Goal: Task Accomplishment & Management: Use online tool/utility

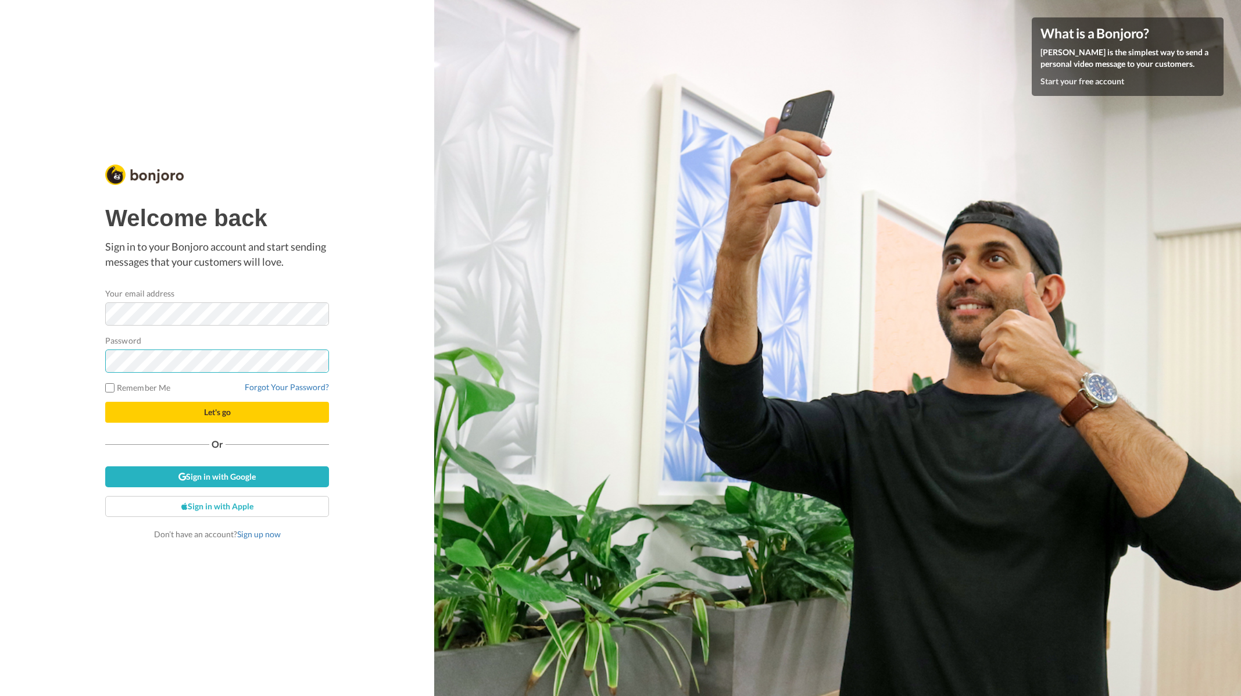
click at [105, 402] on button "Let's go" at bounding box center [217, 412] width 224 height 21
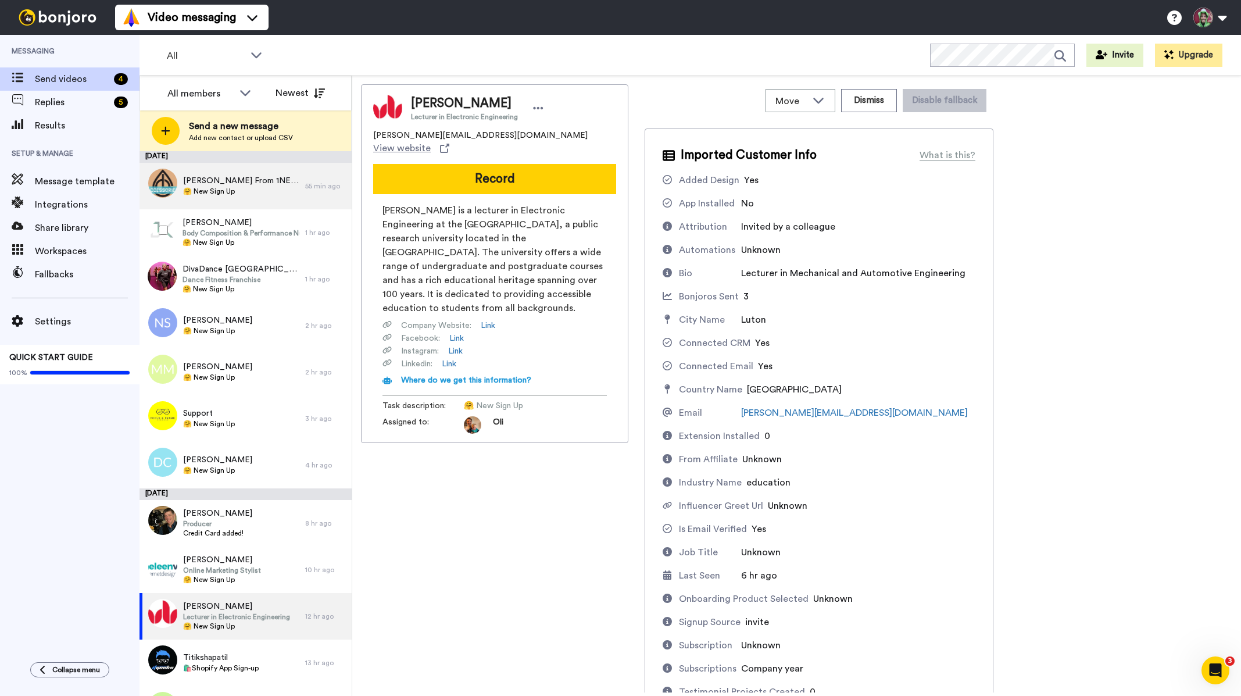
click at [238, 203] on div "Lauren From 1NESS 🤗 New Sign Up" at bounding box center [223, 186] width 166 height 47
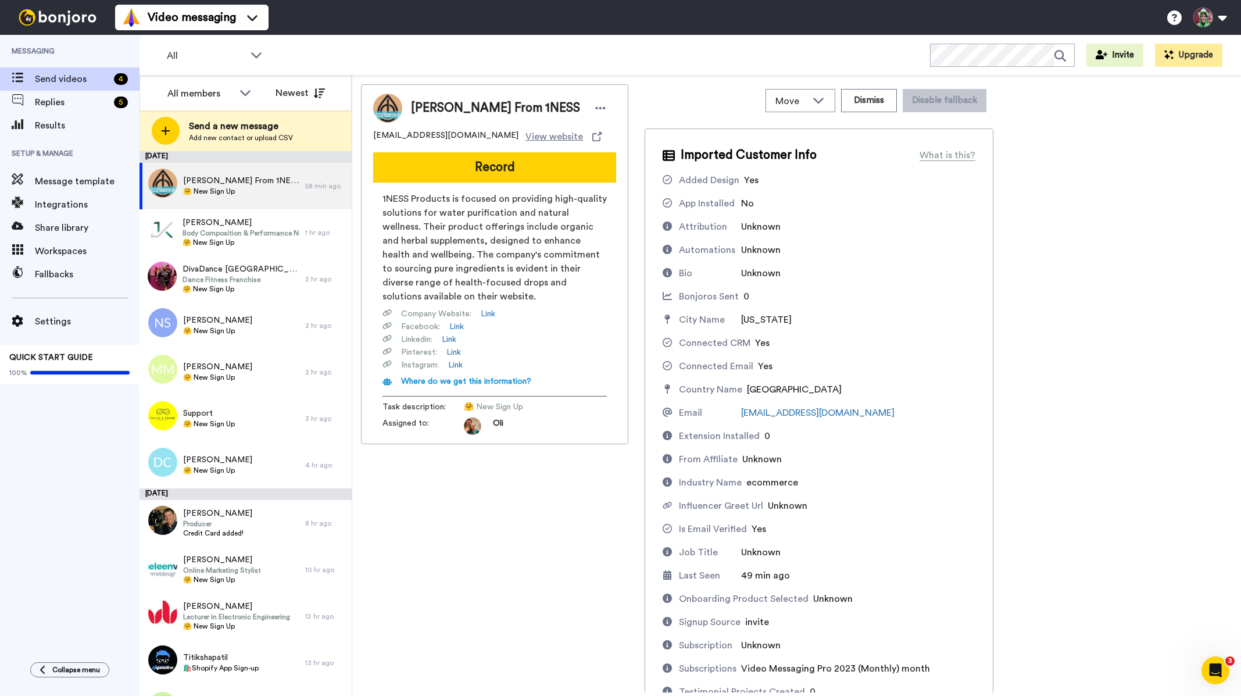
click at [540, 174] on button "Record" at bounding box center [494, 167] width 243 height 30
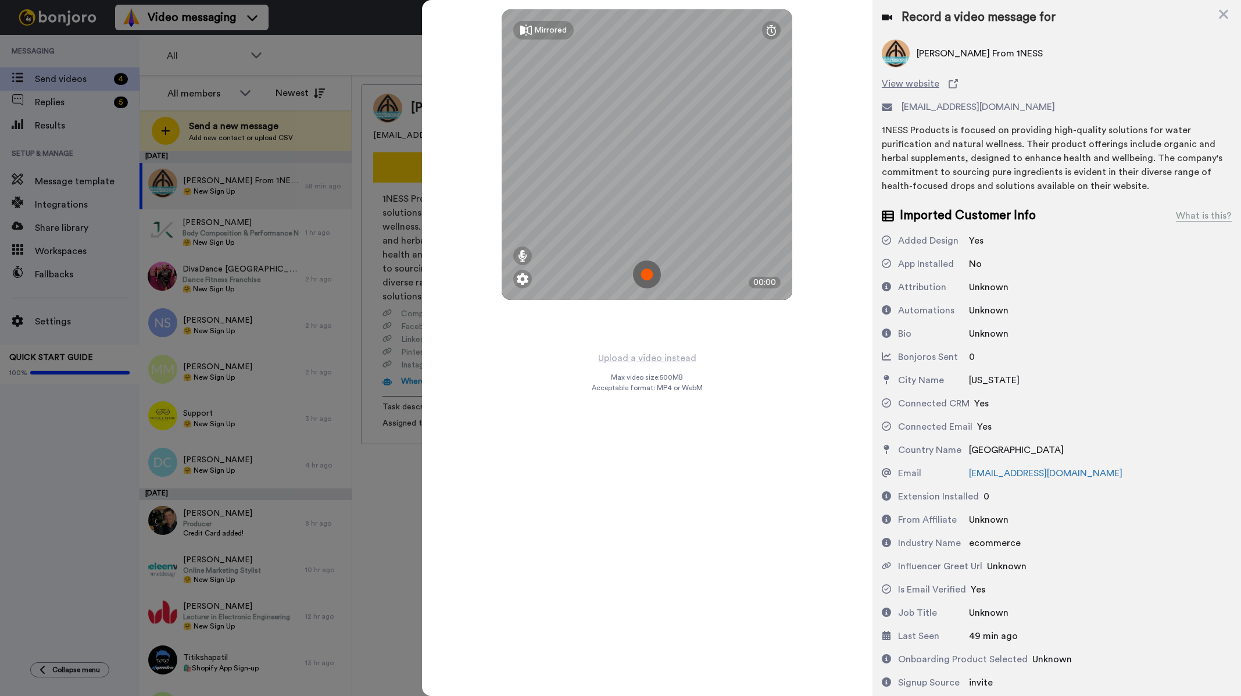
click at [642, 279] on img at bounding box center [647, 274] width 28 height 28
click at [646, 285] on img at bounding box center [647, 274] width 28 height 28
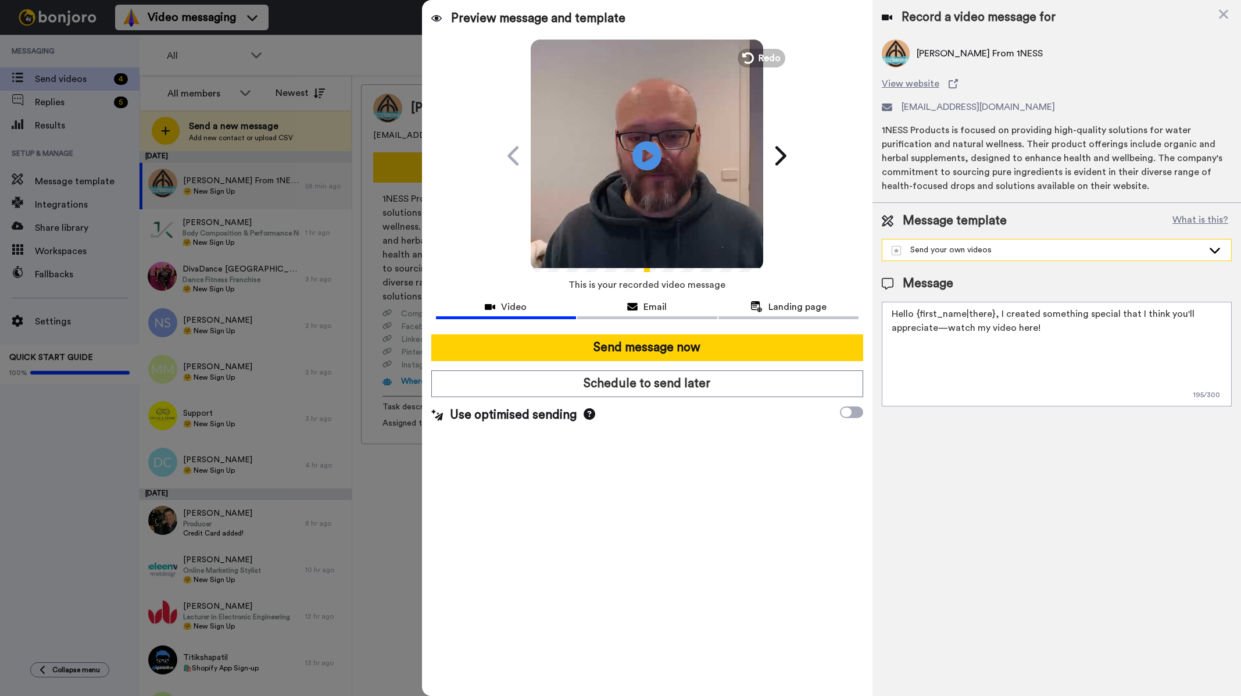
click at [1074, 246] on div "Send your own videos" at bounding box center [1048, 250] width 312 height 12
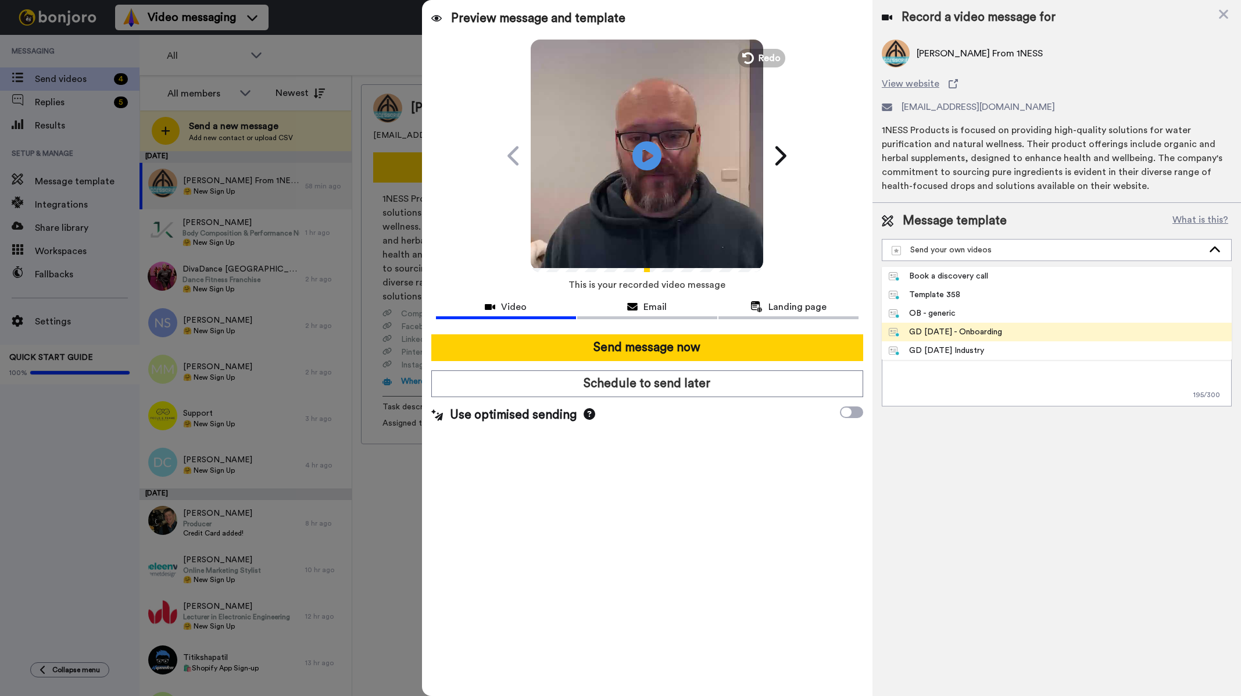
click at [1031, 331] on li "GD May 25 - Onboarding" at bounding box center [1057, 332] width 350 height 19
type textarea "Hi {first_name|there}, saw you signed up & wanted to say hi from sunny Australi…"
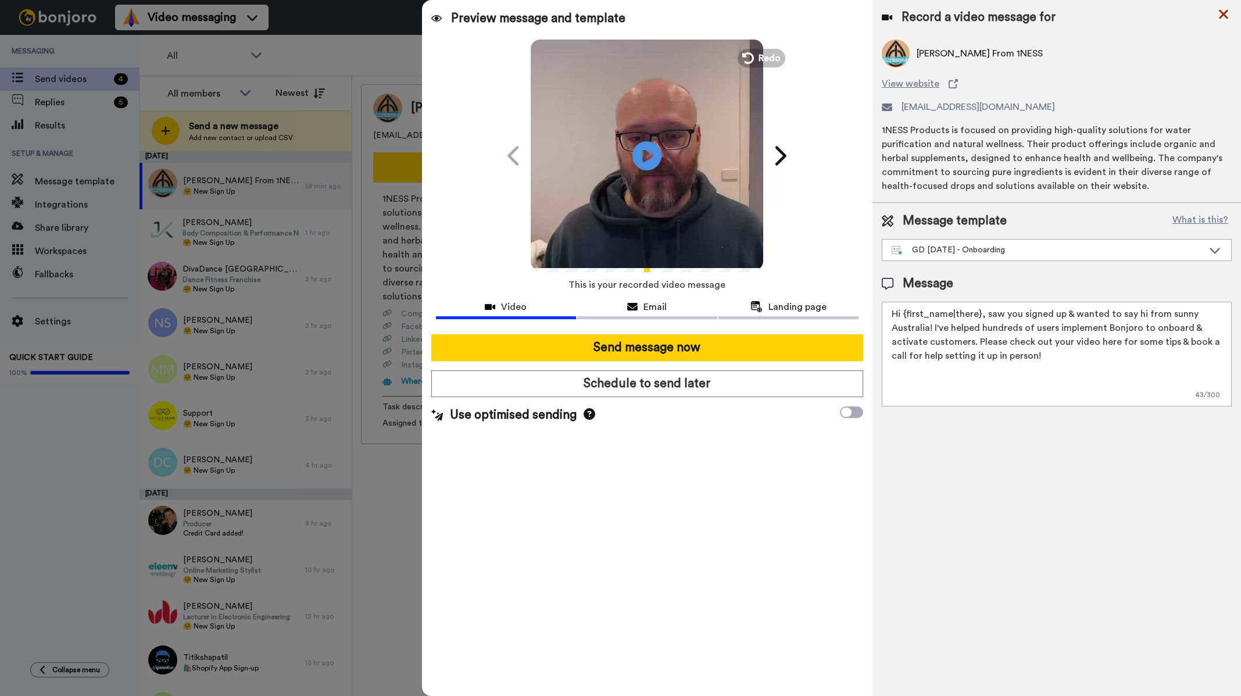
click at [1225, 10] on icon at bounding box center [1224, 14] width 12 height 15
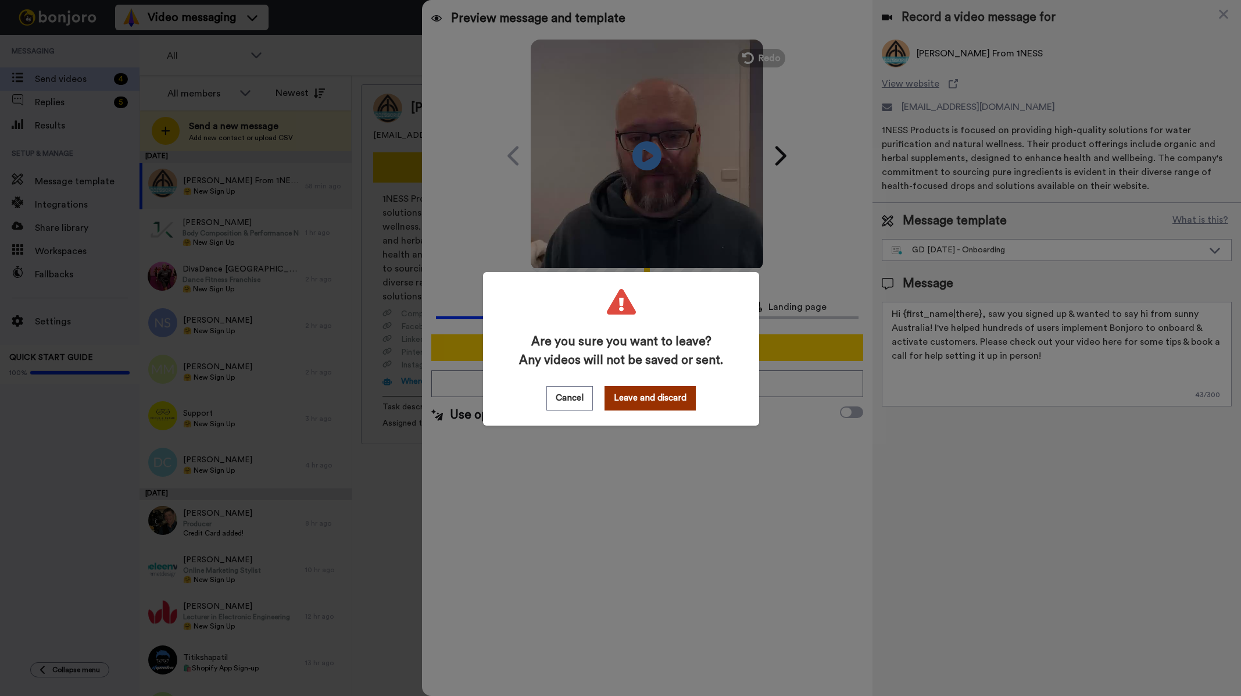
click at [659, 398] on button "Leave and discard" at bounding box center [650, 398] width 91 height 24
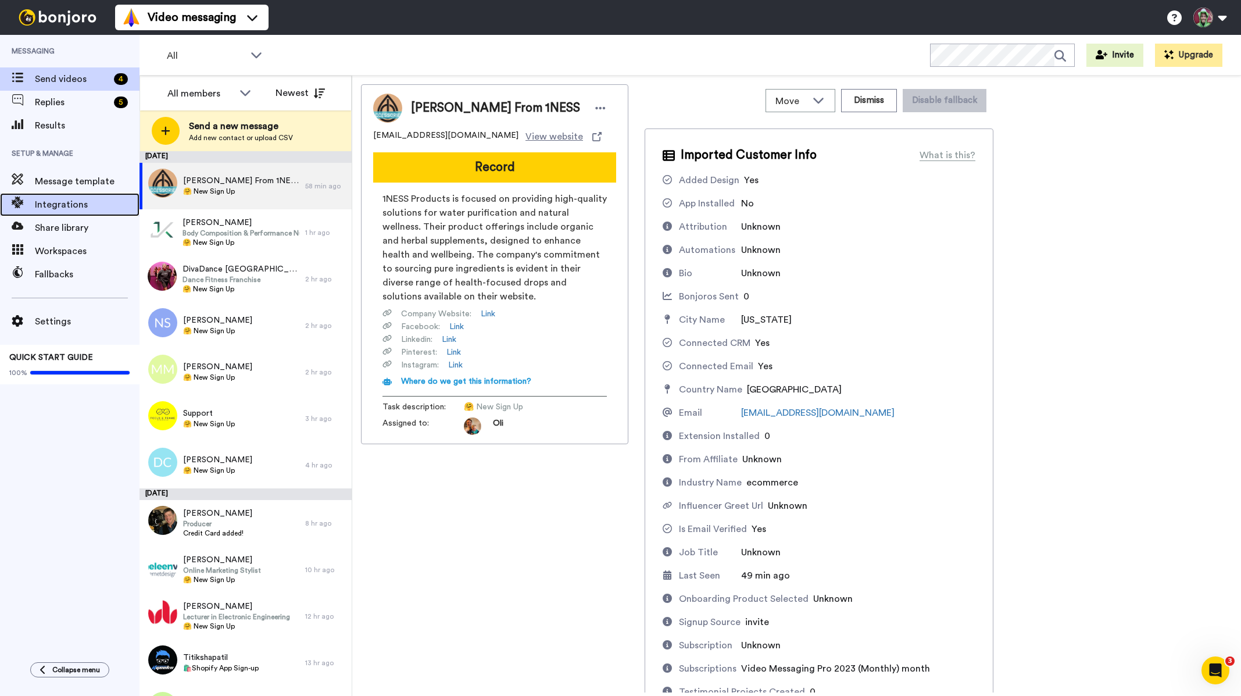
click at [88, 202] on span "Integrations" at bounding box center [87, 205] width 105 height 14
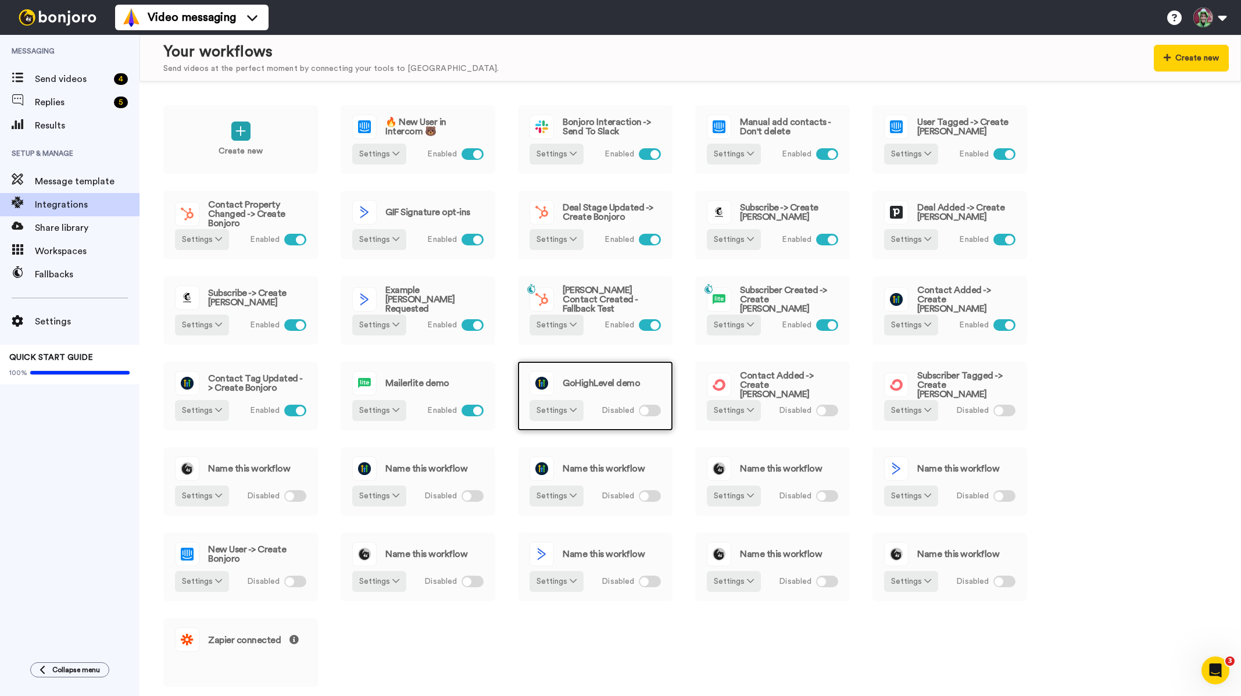
click at [598, 392] on div "GoHighLevel demo" at bounding box center [595, 383] width 131 height 24
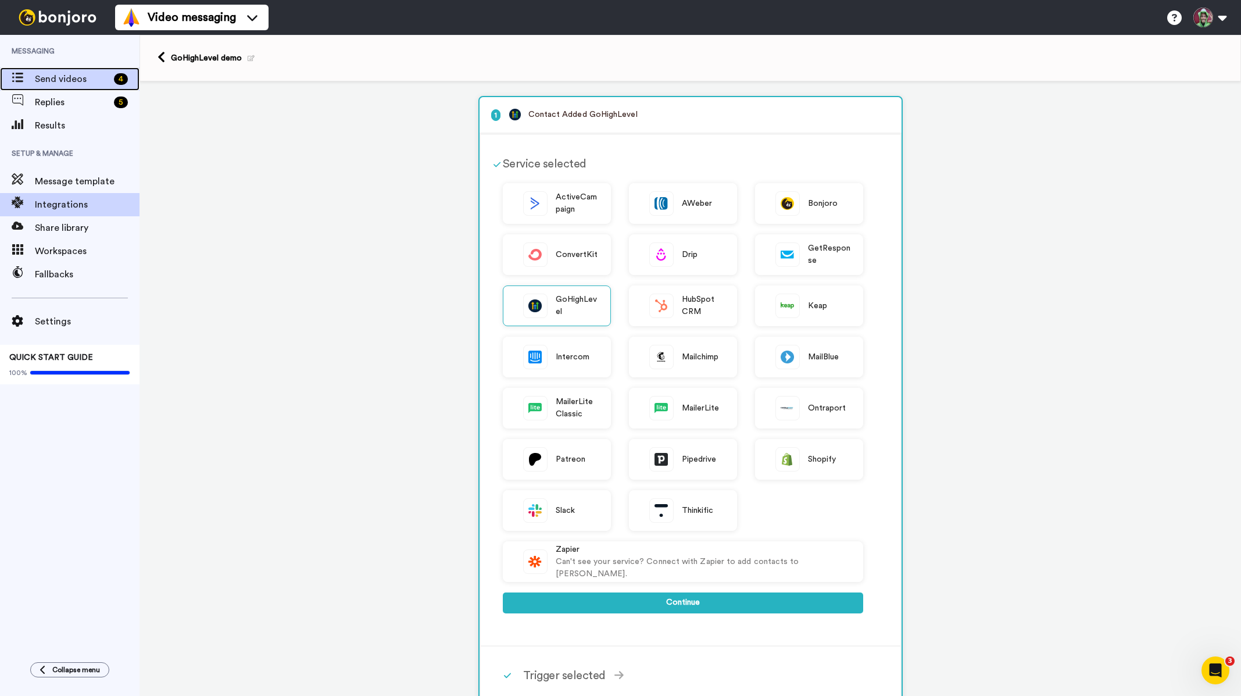
click at [85, 74] on span "Send videos" at bounding box center [72, 79] width 74 height 14
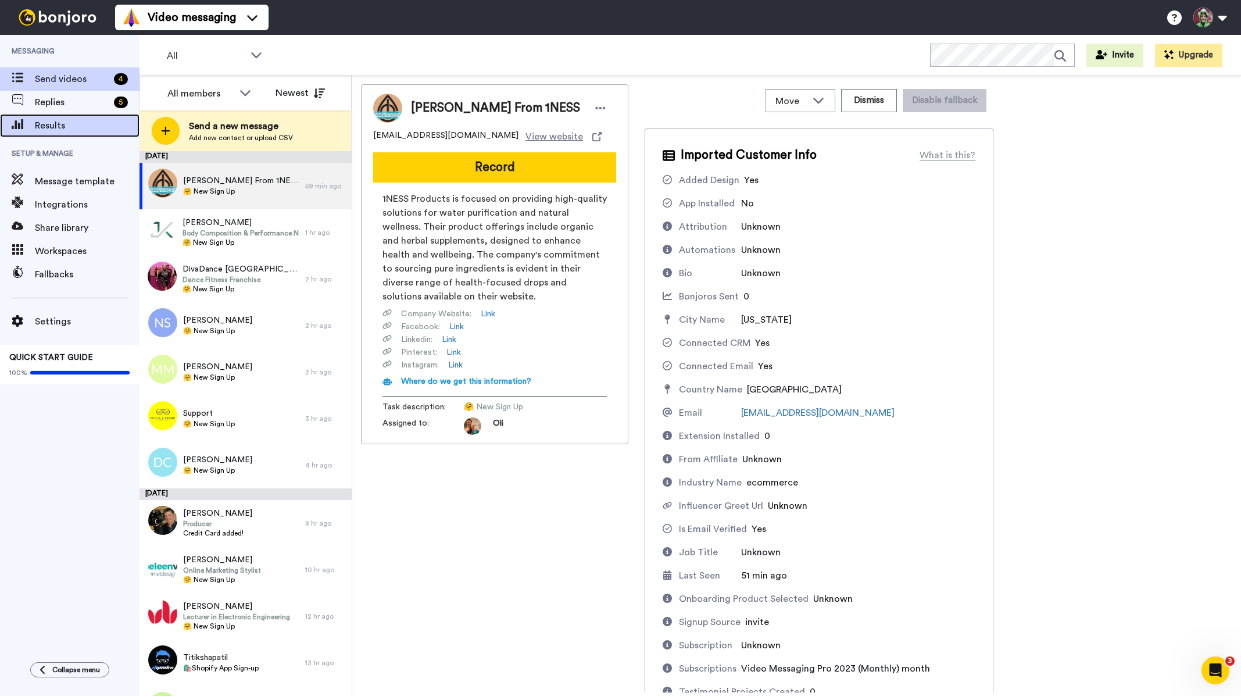
click at [66, 126] on span "Results" at bounding box center [87, 126] width 105 height 14
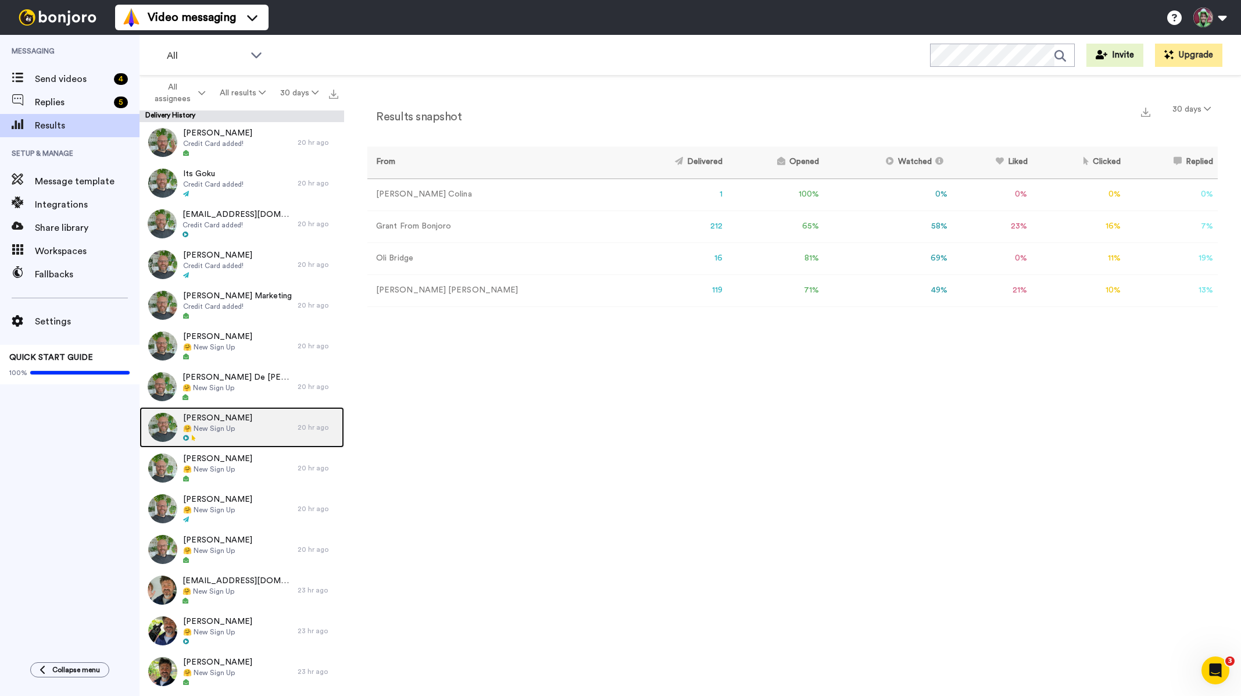
click at [221, 424] on span "🤗 New Sign Up" at bounding box center [217, 428] width 69 height 9
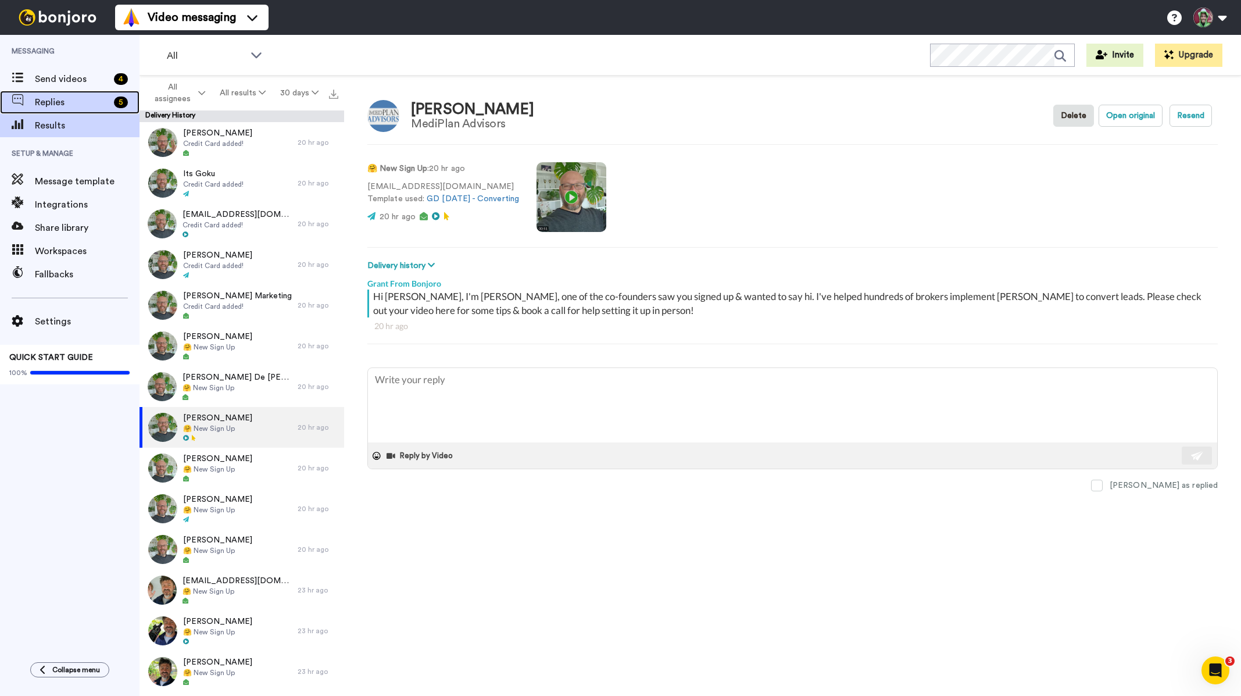
click at [58, 103] on span "Replies" at bounding box center [72, 102] width 74 height 14
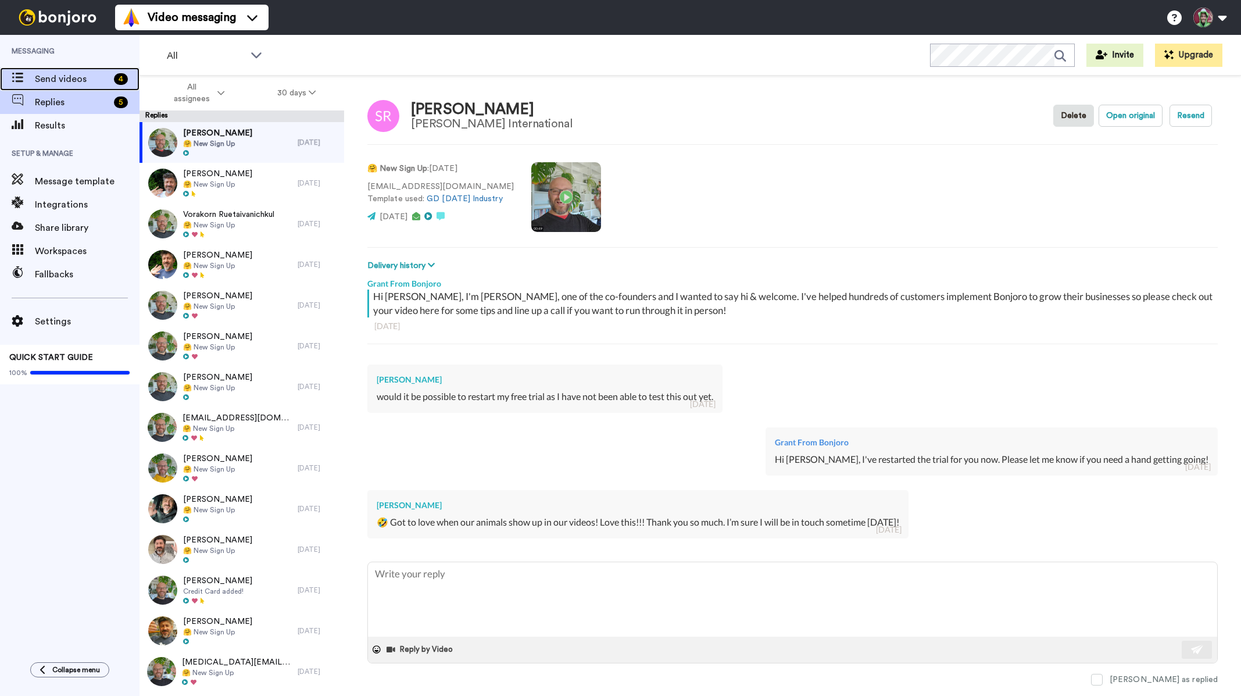
click at [66, 79] on span "Send videos" at bounding box center [72, 79] width 74 height 14
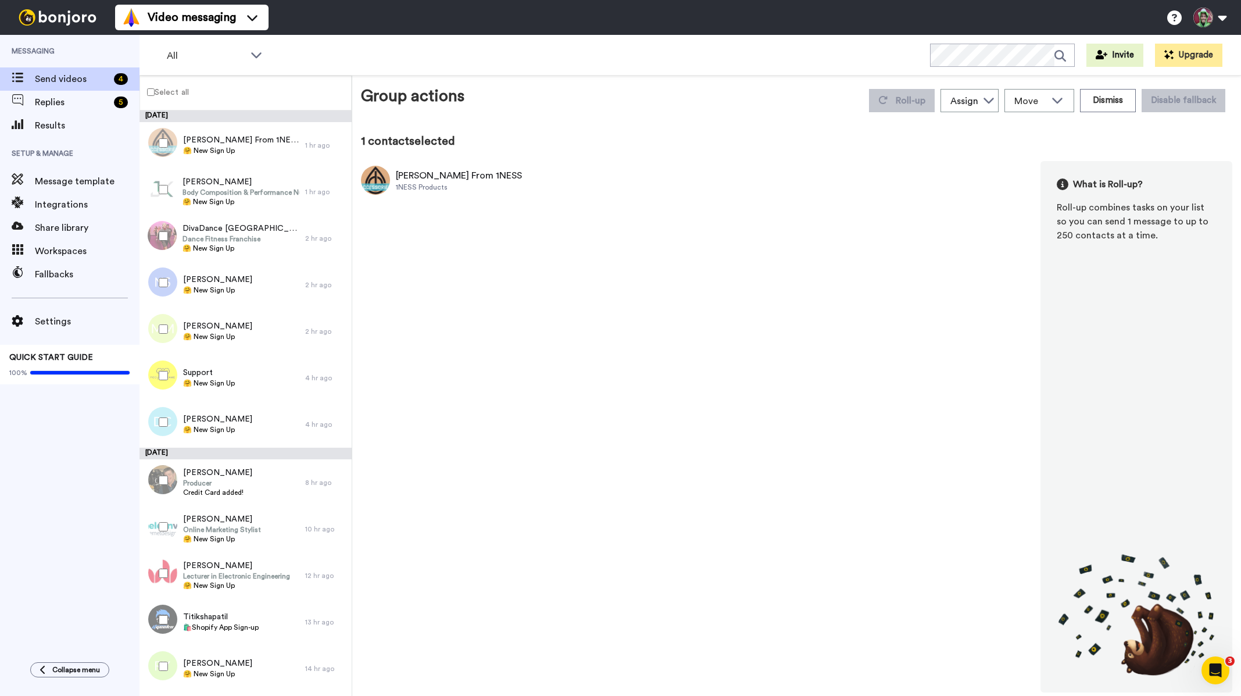
click at [167, 190] on div at bounding box center [161, 189] width 42 height 41
click at [168, 233] on div at bounding box center [161, 236] width 42 height 41
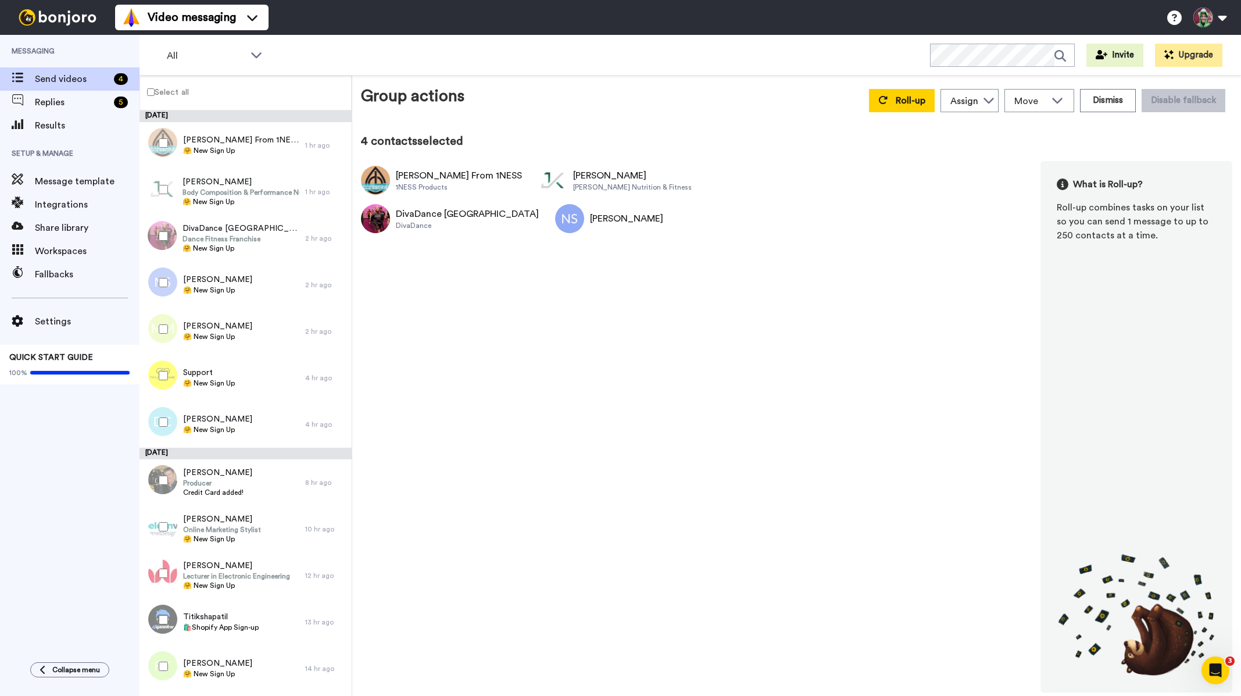
click at [166, 322] on div at bounding box center [161, 329] width 42 height 41
click at [73, 226] on span "Share library" at bounding box center [87, 228] width 105 height 14
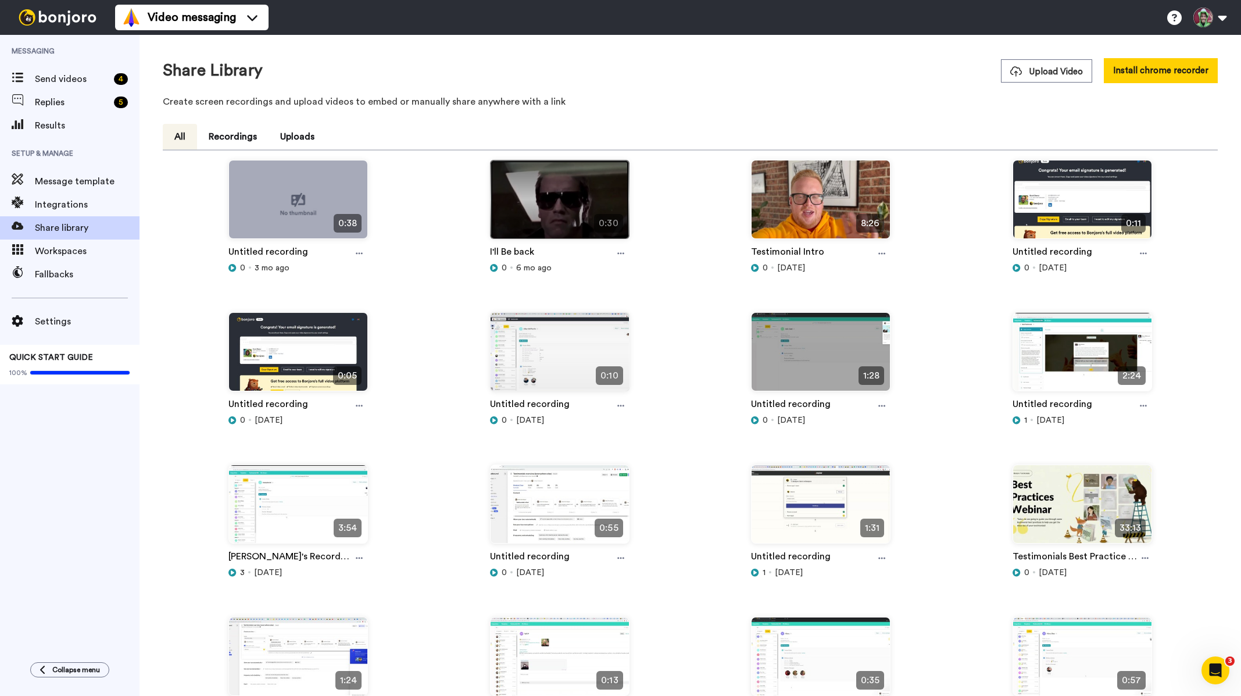
click at [557, 198] on img at bounding box center [560, 204] width 138 height 88
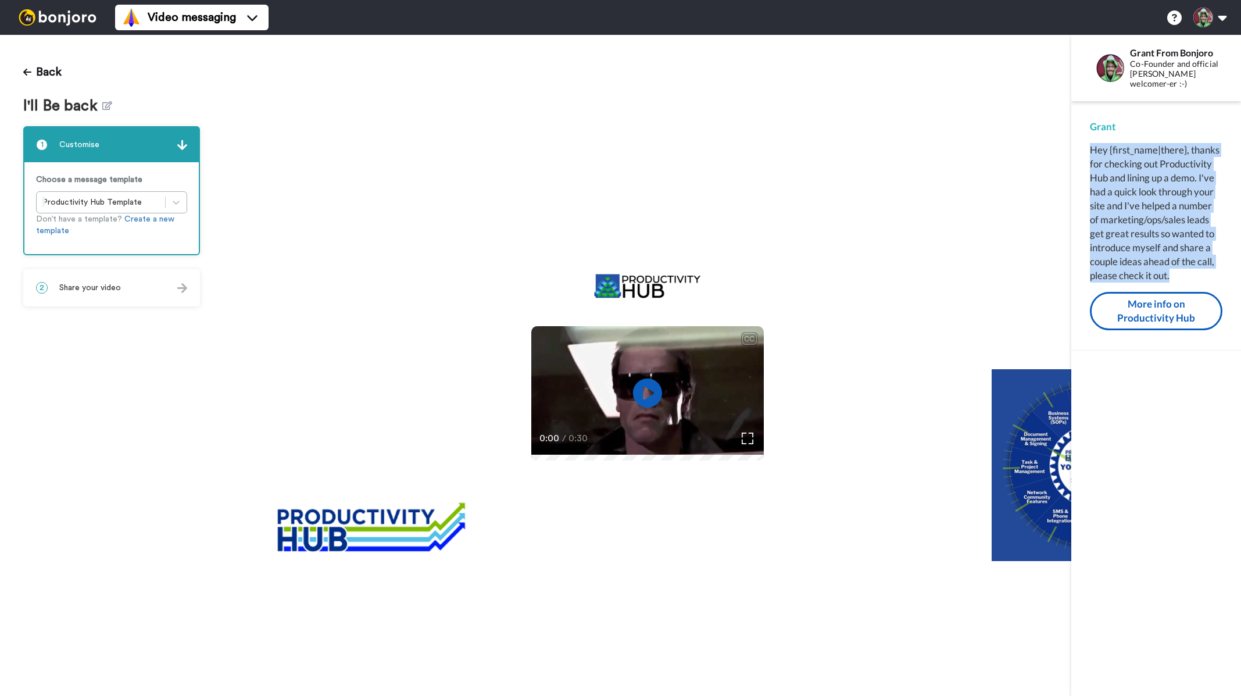
drag, startPoint x: 1193, startPoint y: 277, endPoint x: 1077, endPoint y: 165, distance: 161.2
click at [1077, 151] on div "[PERSON_NAME] Hey {first_name|there}, thanks for checking out Productivity Hub …" at bounding box center [1156, 225] width 170 height 249
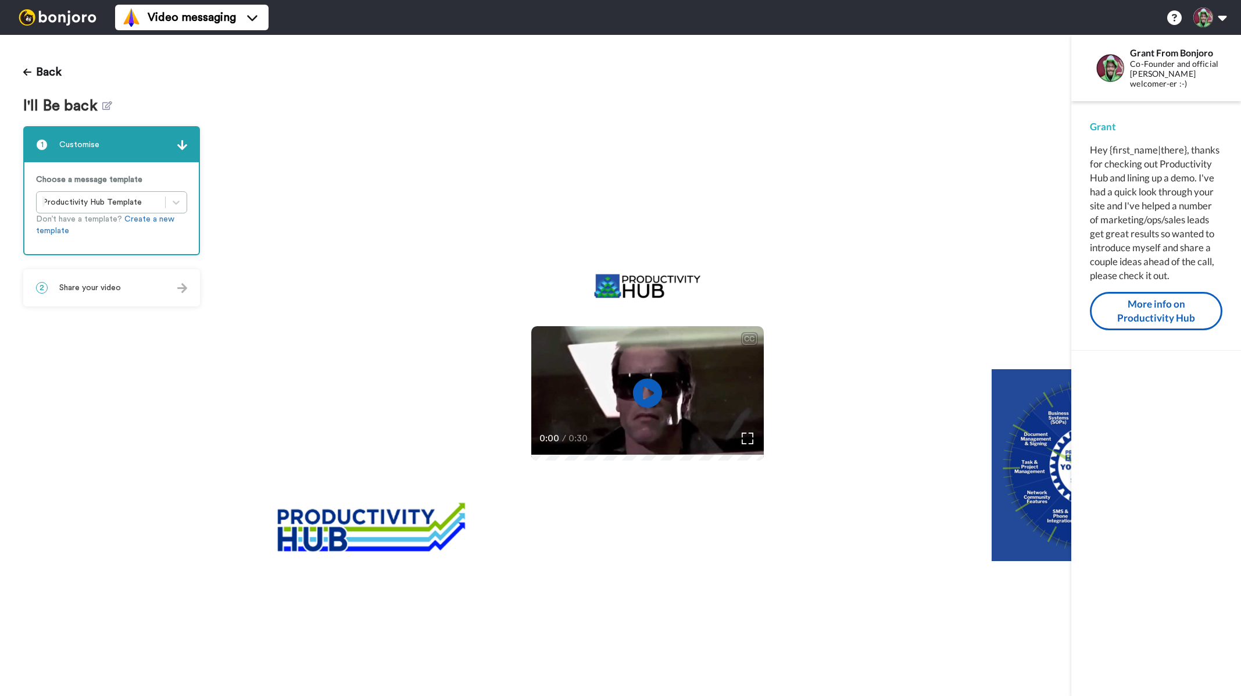
click at [135, 288] on div "2 Share your video" at bounding box center [111, 287] width 174 height 35
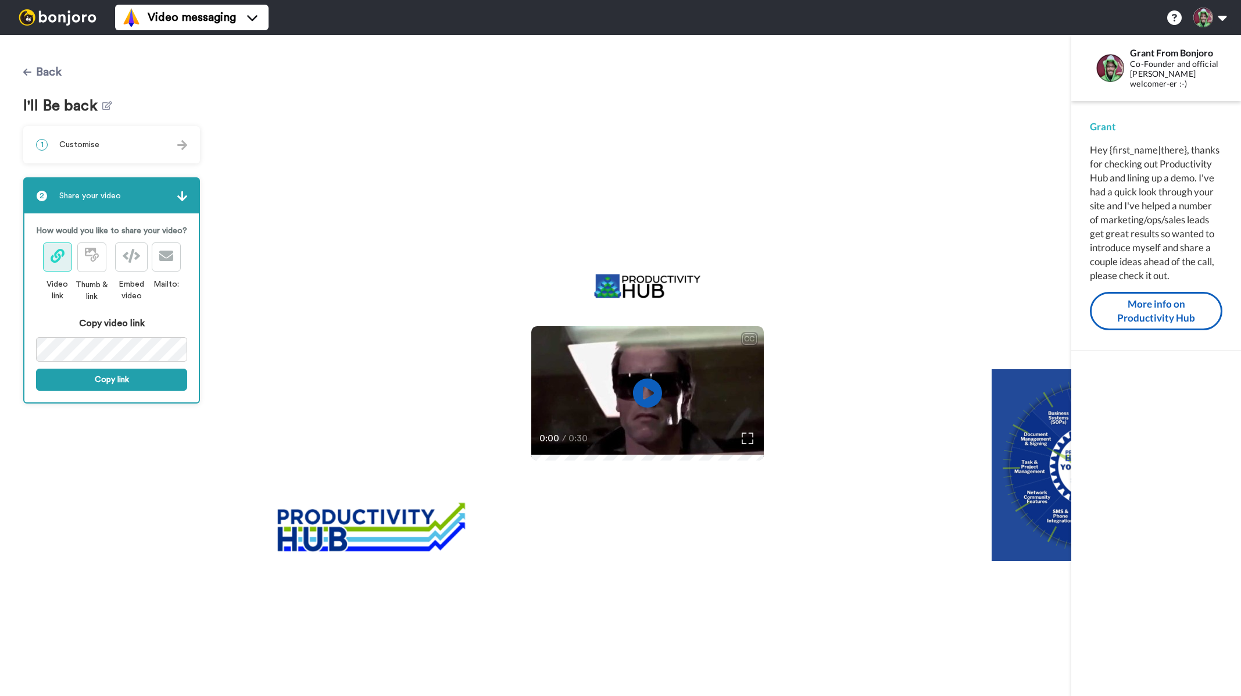
click at [46, 76] on button "Back" at bounding box center [42, 72] width 38 height 28
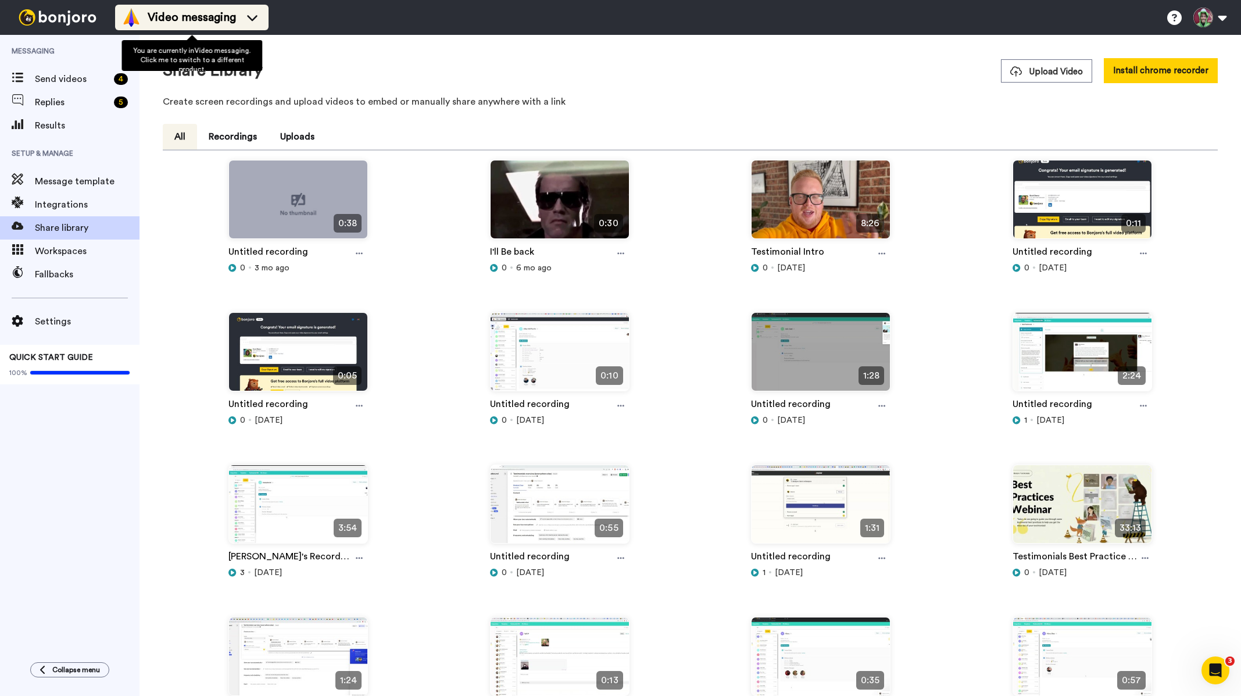
click at [210, 19] on span "Video messaging" at bounding box center [192, 17] width 88 height 16
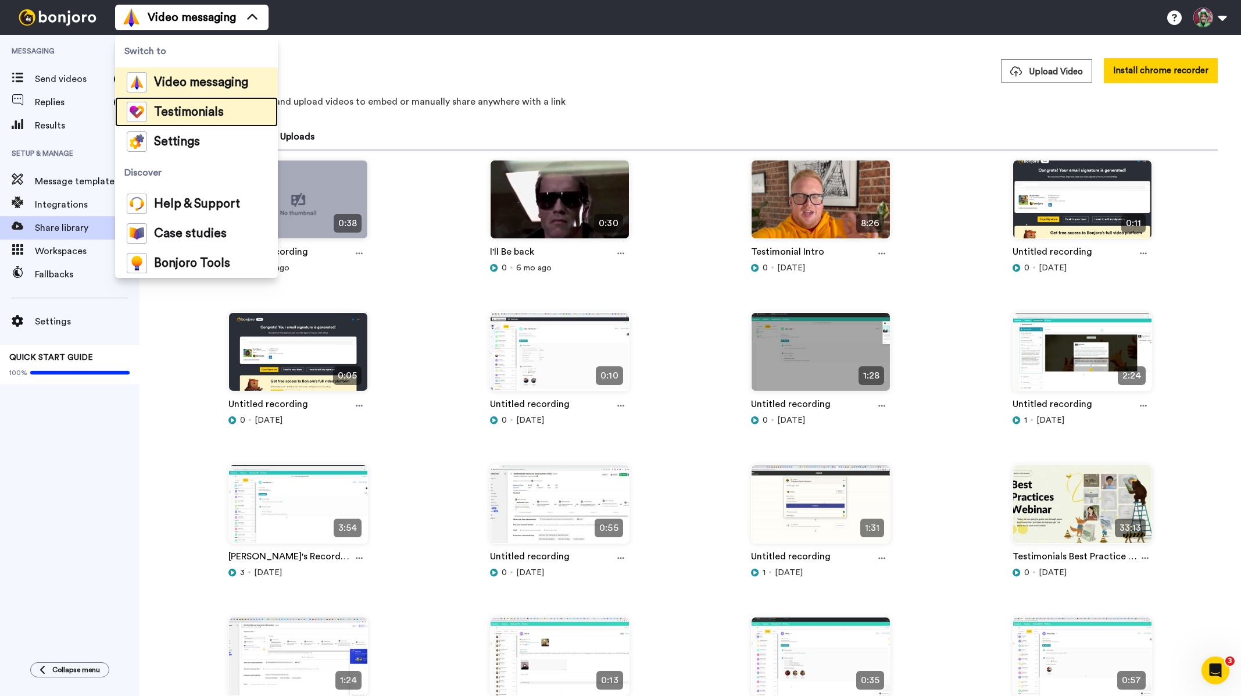
click at [207, 118] on div "Testimonials" at bounding box center [175, 112] width 97 height 20
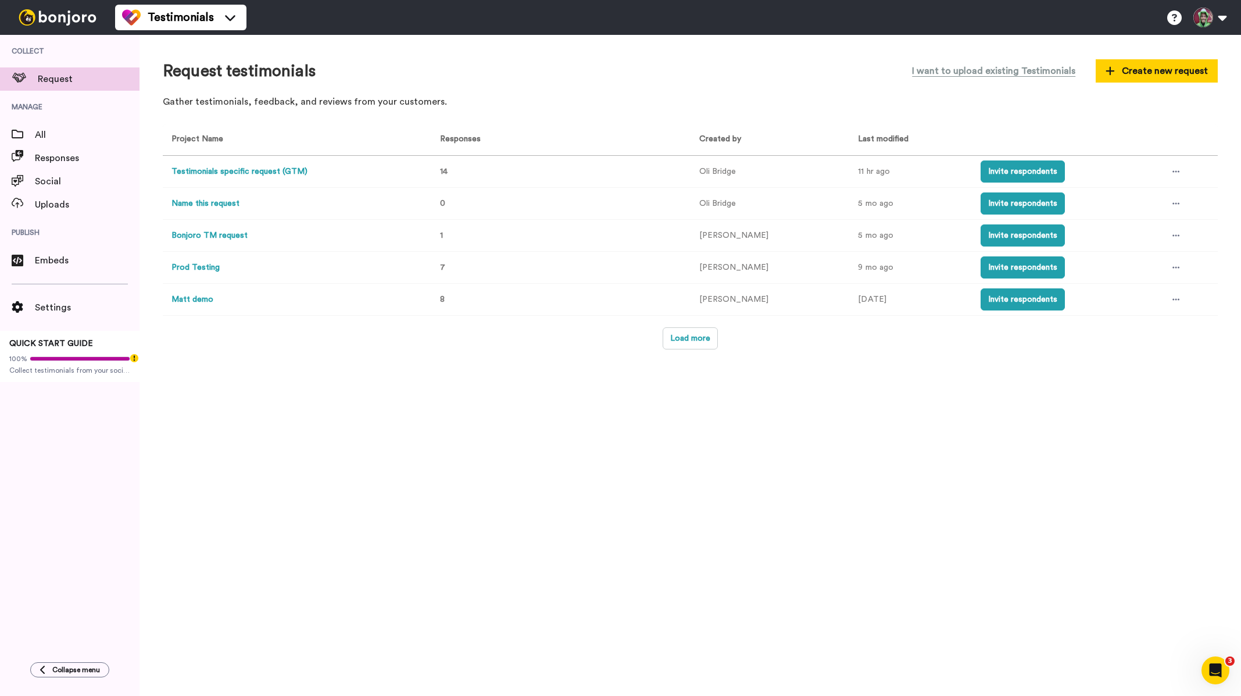
click at [241, 173] on button "Testimonials specific request (GTM)" at bounding box center [239, 172] width 136 height 12
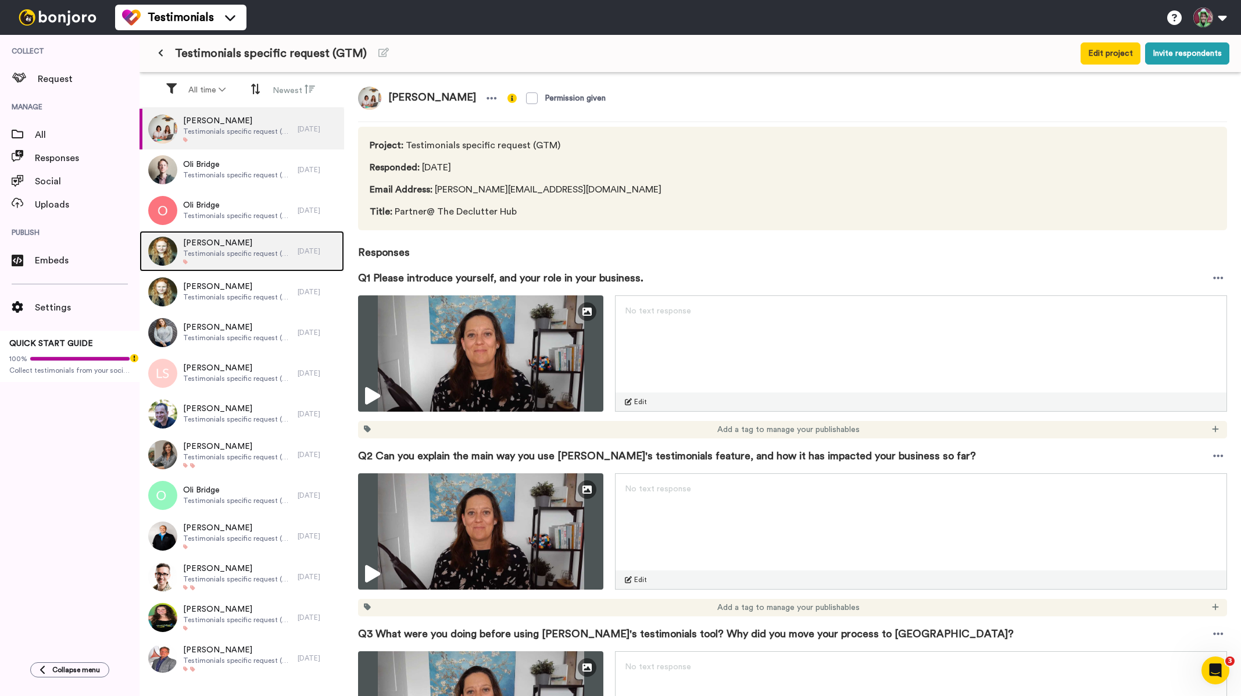
click at [245, 246] on span "Chloe Markham" at bounding box center [237, 243] width 109 height 12
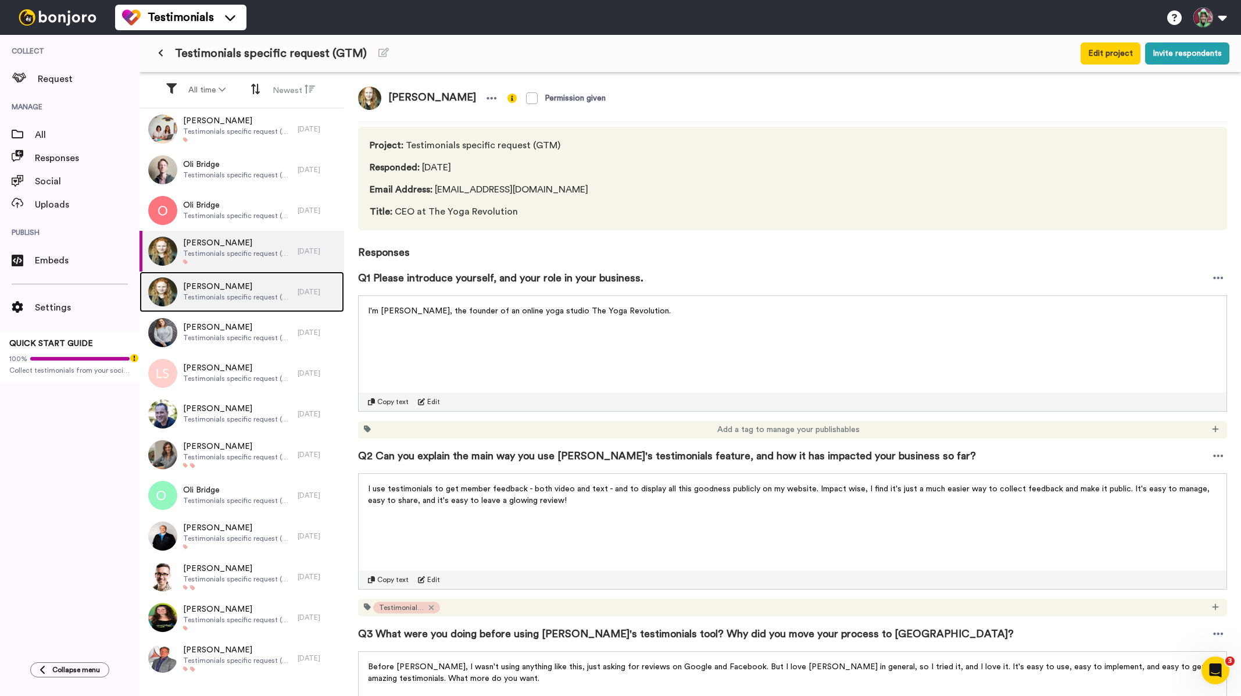
click at [227, 287] on span "Chloe Markham" at bounding box center [237, 287] width 109 height 12
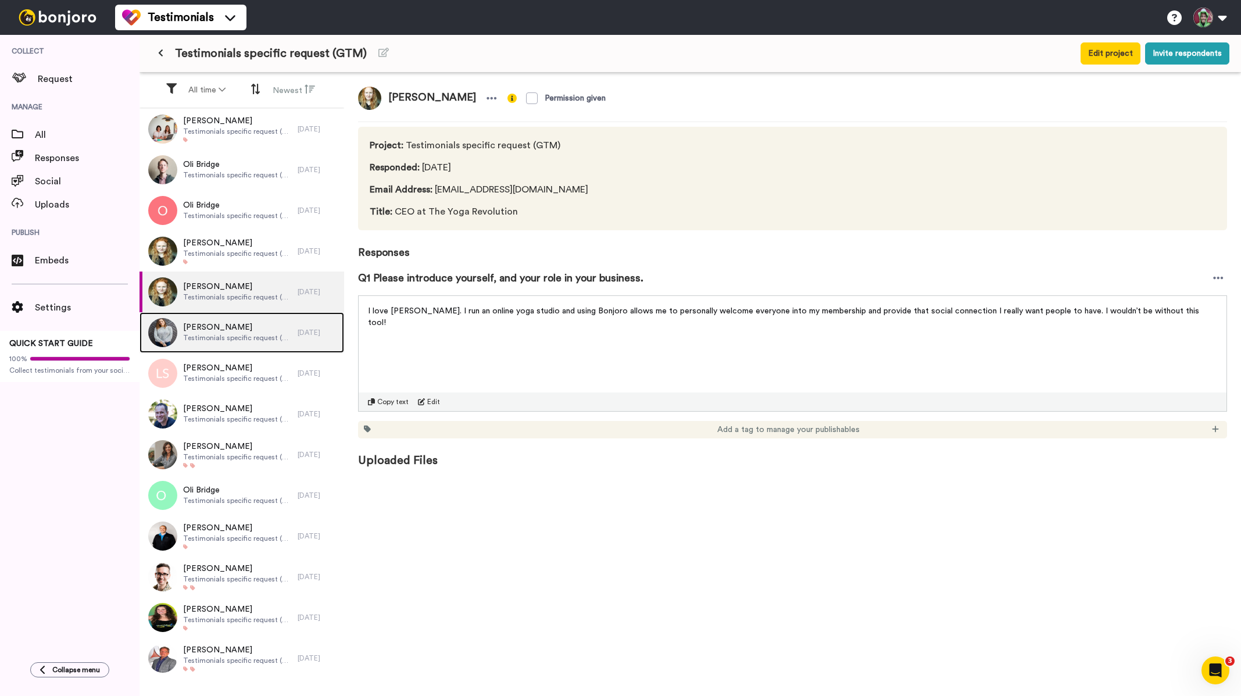
click at [217, 335] on span "Testimonials specific request (GTM)" at bounding box center [237, 337] width 109 height 9
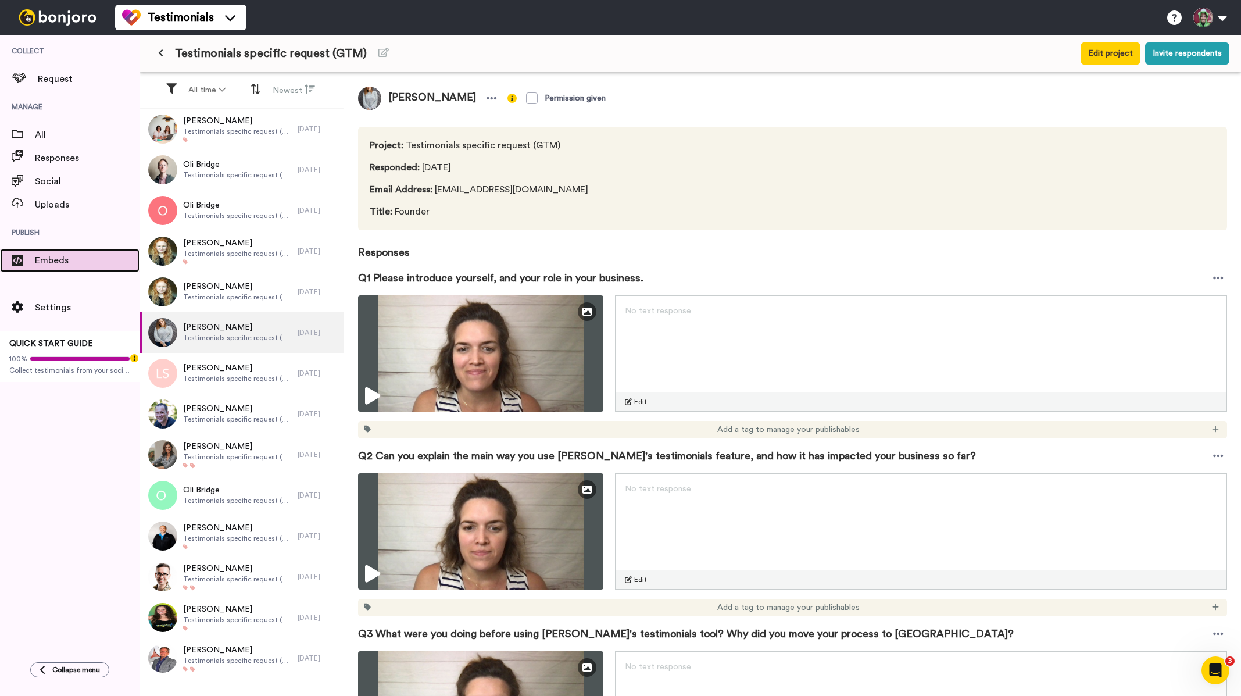
click at [76, 260] on span "Embeds" at bounding box center [87, 260] width 105 height 14
